Goal: Information Seeking & Learning: Learn about a topic

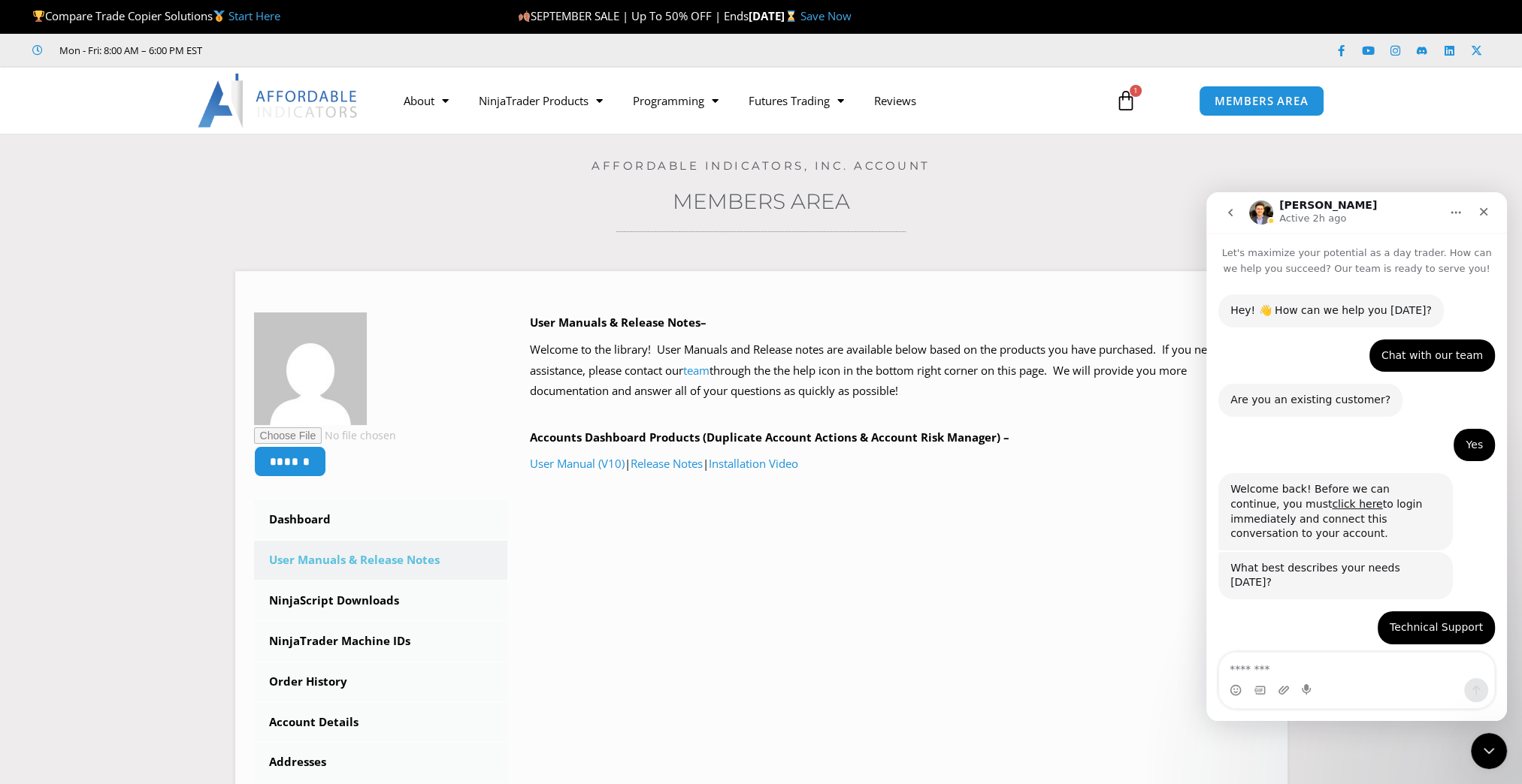
scroll to position [2409, 0]
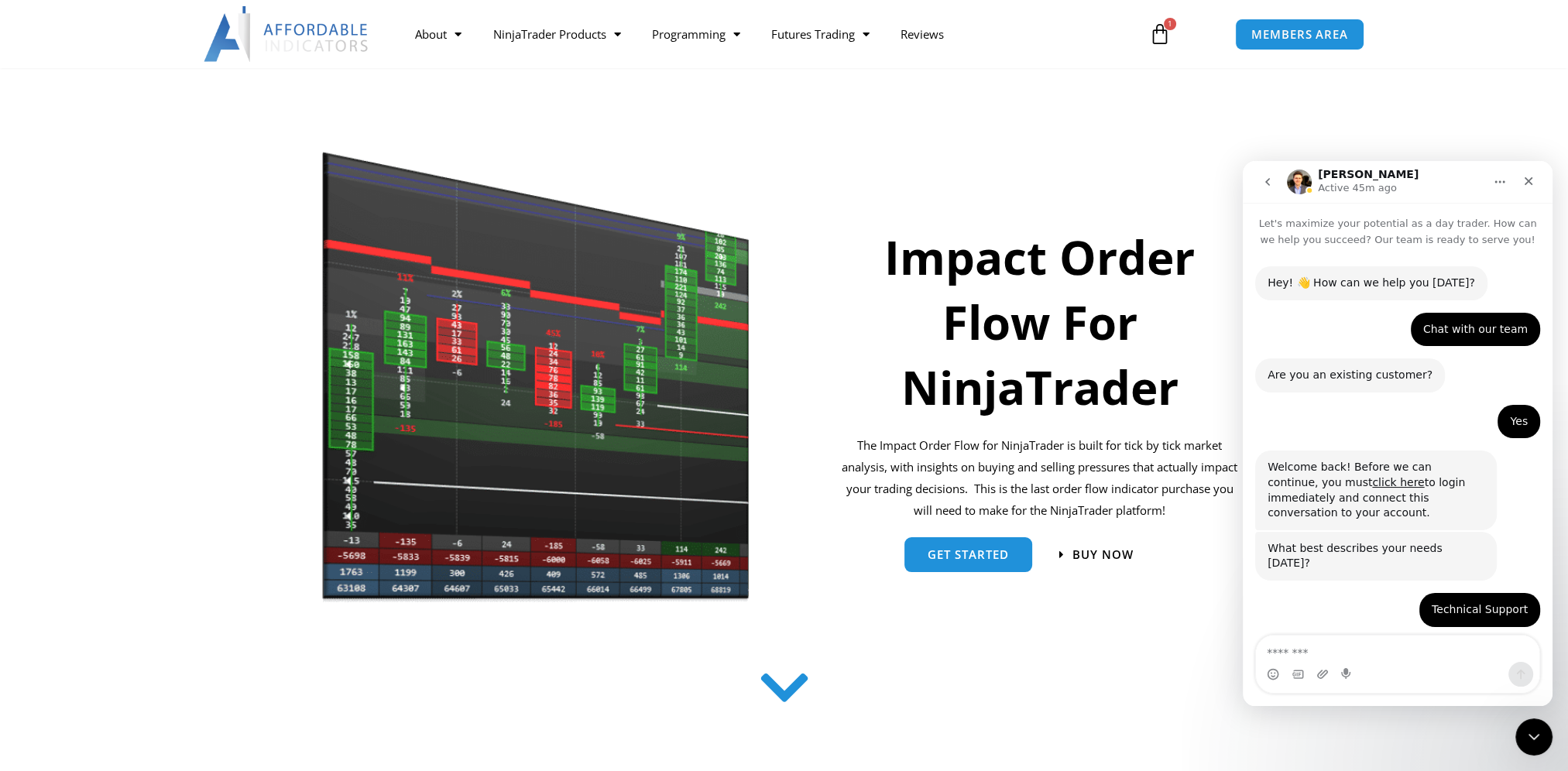
scroll to position [2483, 0]
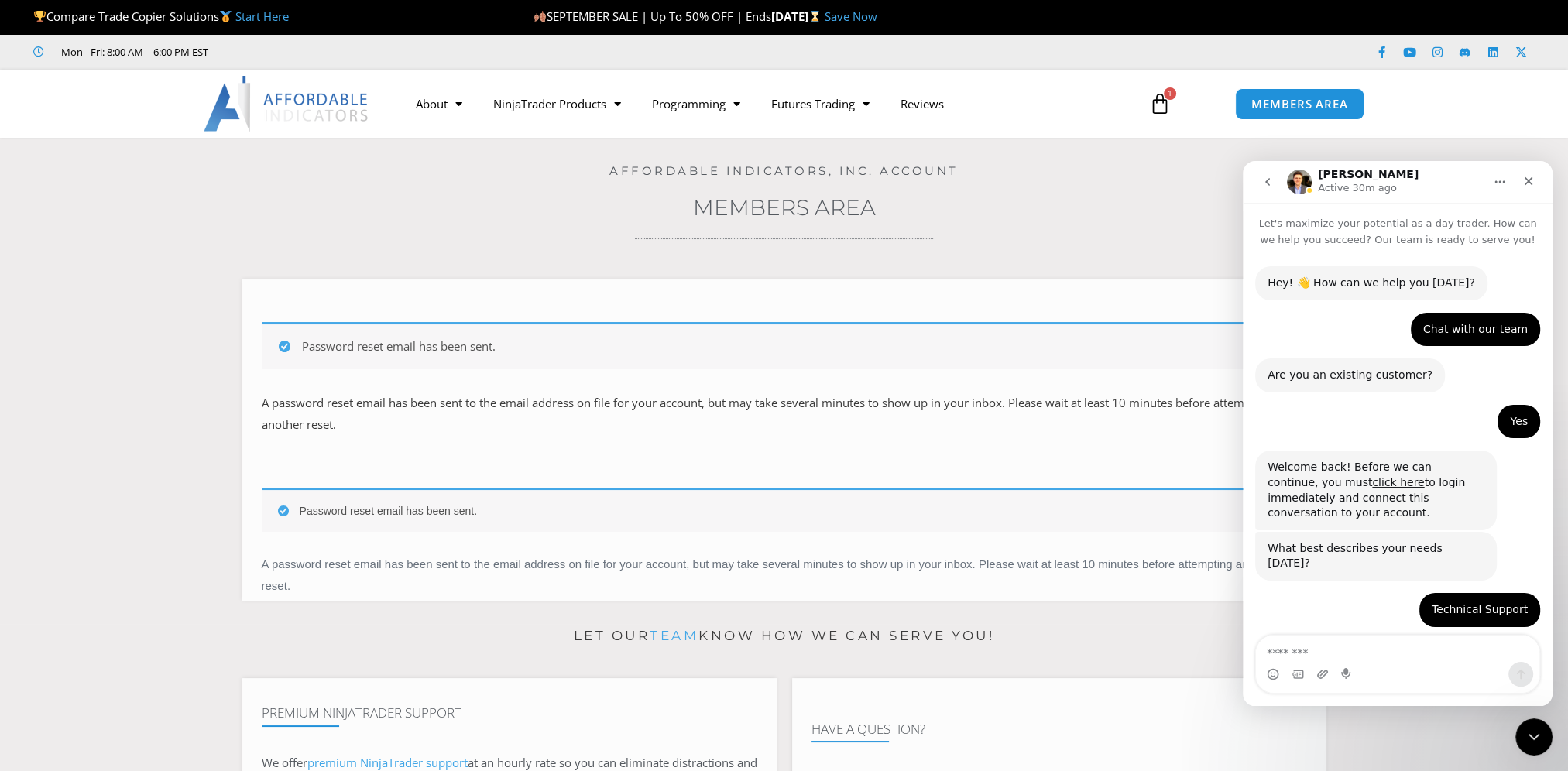
scroll to position [2483, 0]
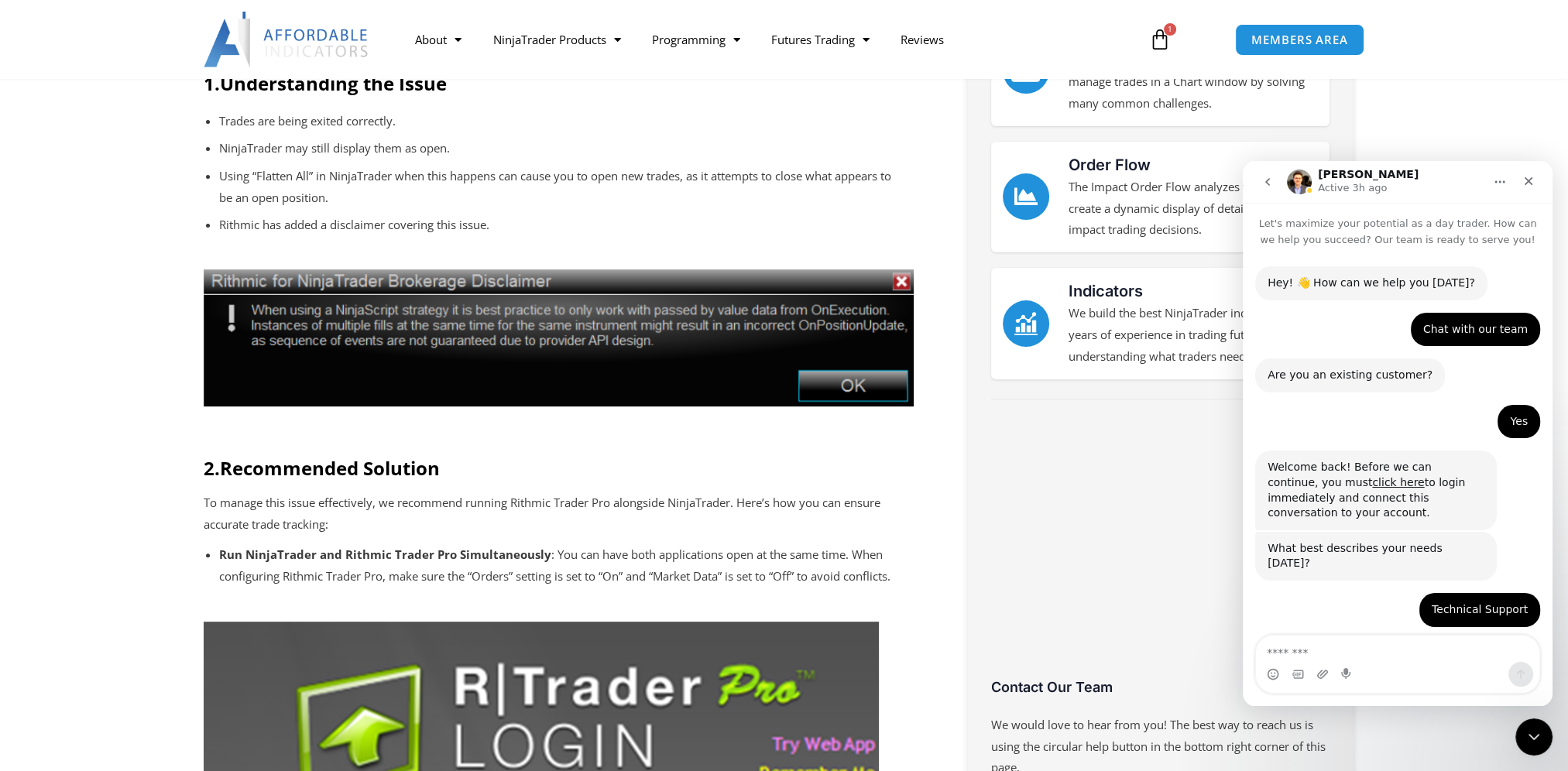
scroll to position [2483, 0]
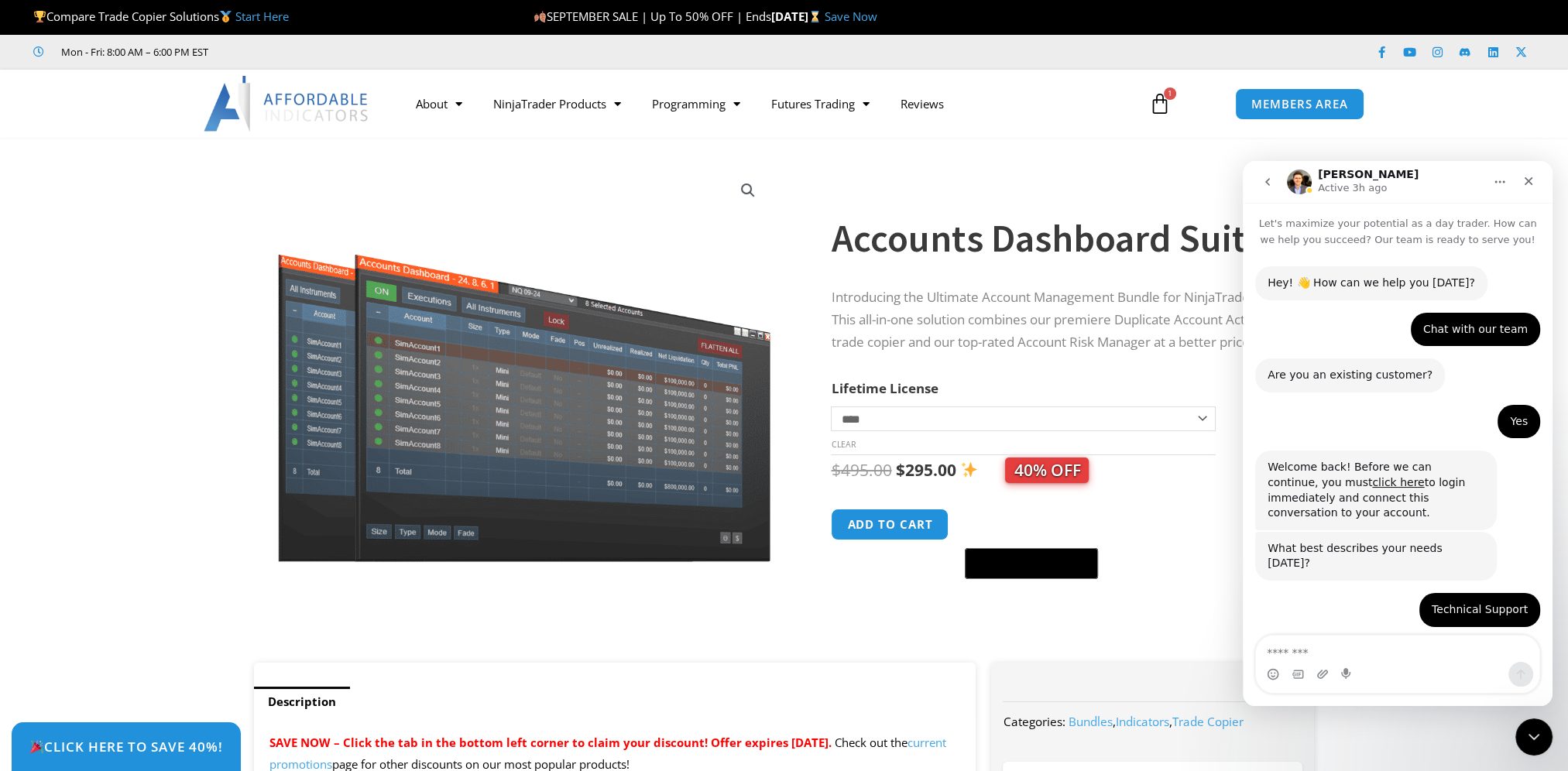
scroll to position [2483, 0]
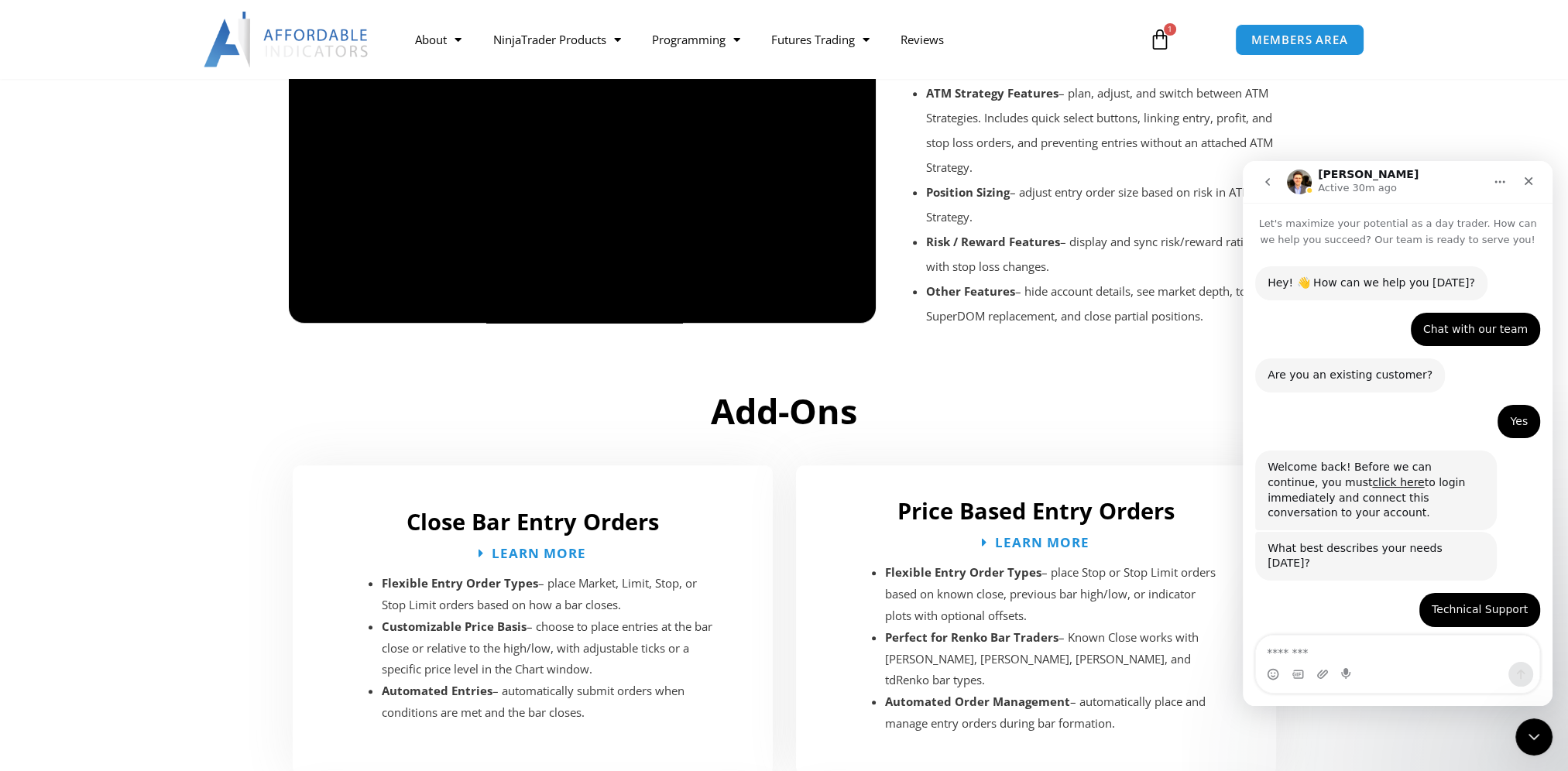
scroll to position [2483, 0]
